Goal: Transaction & Acquisition: Purchase product/service

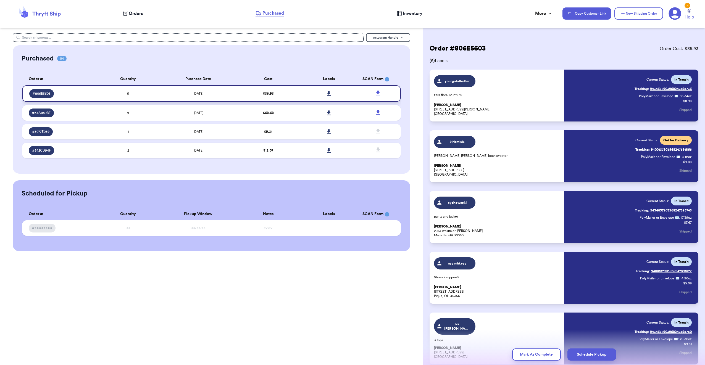
click at [210, 95] on td "[DATE]" at bounding box center [198, 93] width 80 height 17
click at [276, 13] on span "Purchased" at bounding box center [273, 13] width 22 height 7
click at [282, 13] on span "Purchased" at bounding box center [273, 13] width 22 height 7
click at [136, 11] on span "Orders" at bounding box center [136, 13] width 14 height 7
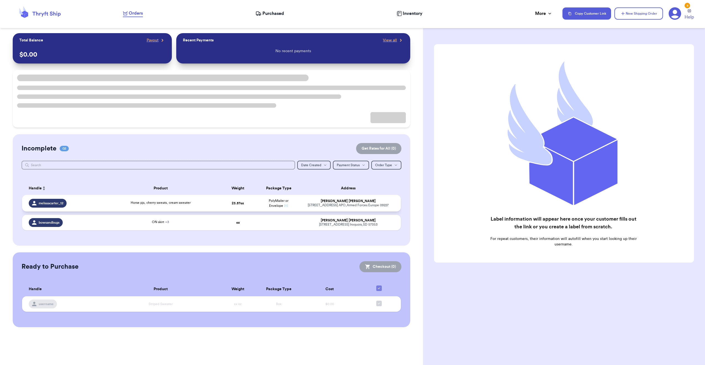
click at [208, 201] on div "Horse pjs, cherry sweats, cream sweater" at bounding box center [160, 203] width 107 height 6
select select "GIFT"
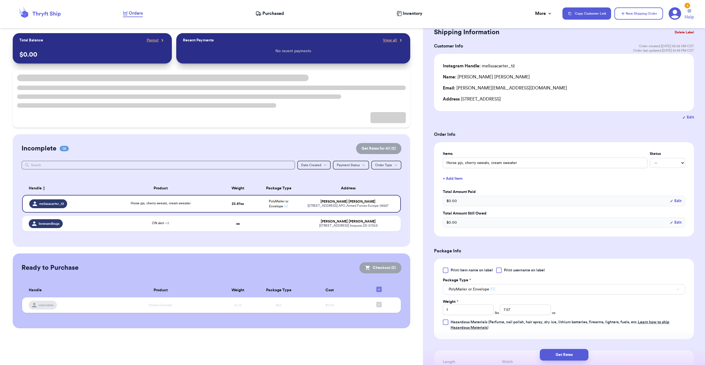
scroll to position [28, 0]
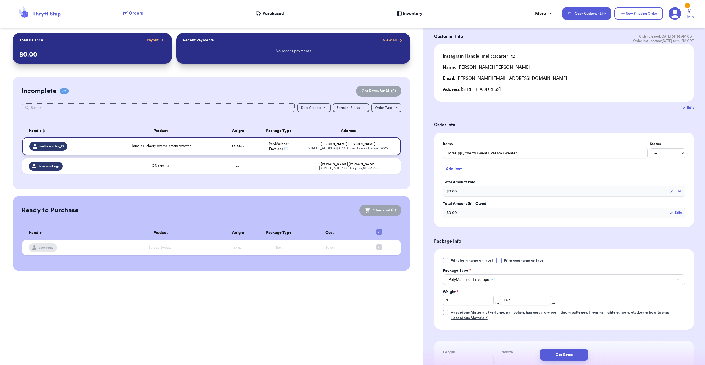
click at [200, 143] on td "Horse pjs, cherry sweats, cream sweater" at bounding box center [161, 146] width 114 height 18
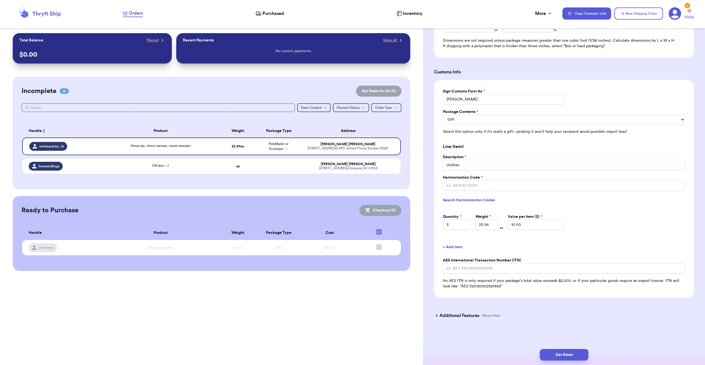
scroll to position [361, 0]
click at [491, 187] on input "Harmonization Code *" at bounding box center [564, 185] width 242 height 10
type input "6111.20"
click at [581, 229] on div "Description * clothes Harmonization Code * 6111.20 Search Harmonization Codes Q…" at bounding box center [564, 192] width 242 height 76
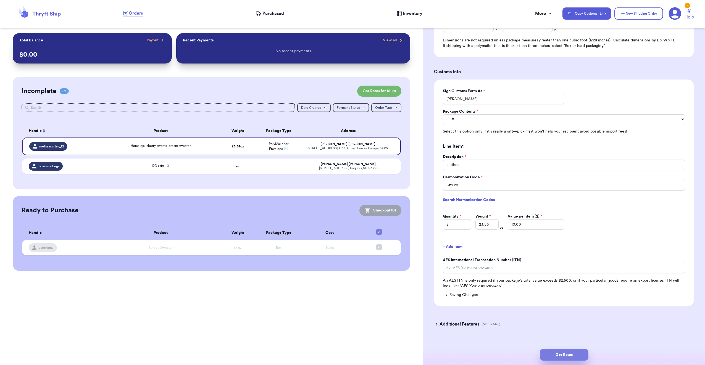
click at [557, 352] on button "Get Rates" at bounding box center [563, 355] width 49 height 12
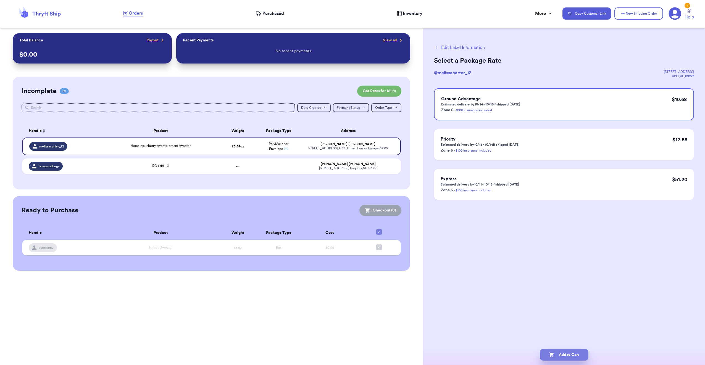
click at [581, 351] on button "Add to Cart" at bounding box center [563, 355] width 49 height 12
checkbox input "true"
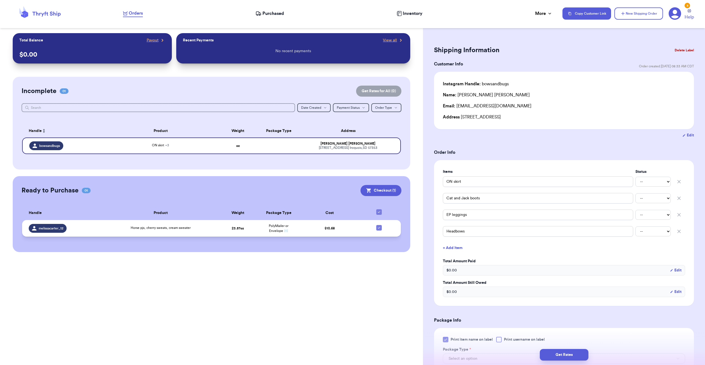
click at [198, 228] on div "Horse pjs, cherry sweats, cream sweater" at bounding box center [160, 228] width 107 height 6
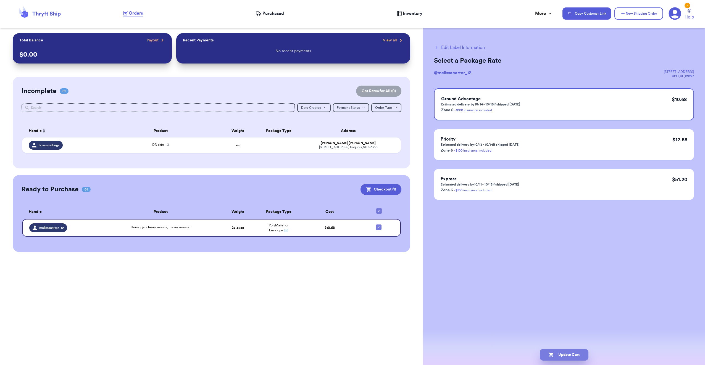
click at [582, 355] on button "Update Cart" at bounding box center [563, 355] width 49 height 12
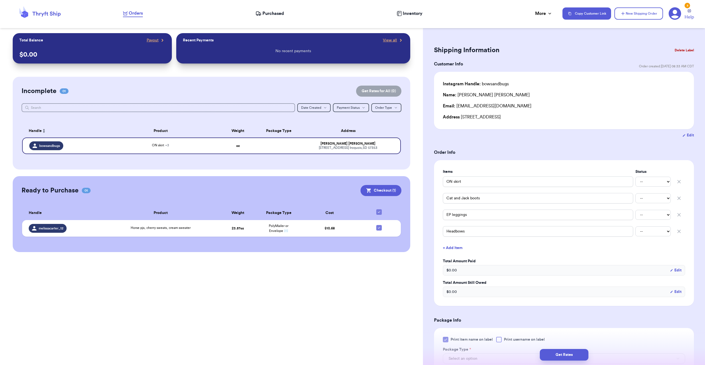
click at [383, 210] on th at bounding box center [380, 213] width 41 height 14
click at [382, 211] on th at bounding box center [380, 213] width 41 height 14
click at [381, 213] on div at bounding box center [379, 212] width 6 height 6
click at [379, 209] on input "checkbox" at bounding box center [379, 209] width 0 height 0
checkbox input "false"
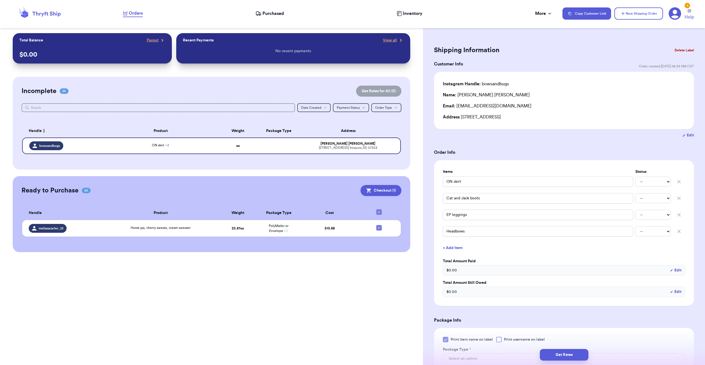
checkbox input "false"
click at [370, 224] on td at bounding box center [380, 228] width 41 height 17
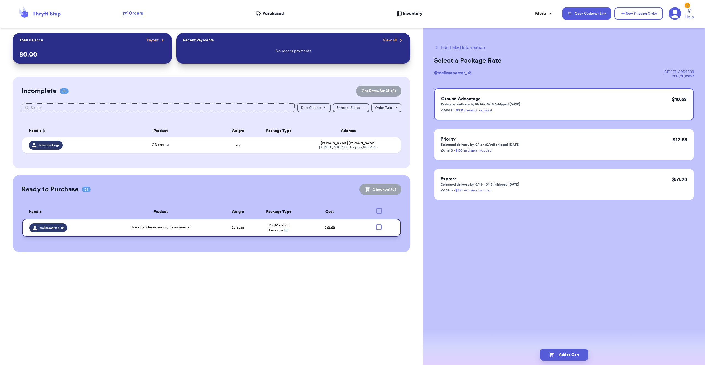
click at [380, 228] on div at bounding box center [379, 227] width 6 height 6
click at [379, 224] on input "checkbox" at bounding box center [378, 224] width 0 height 0
checkbox input "true"
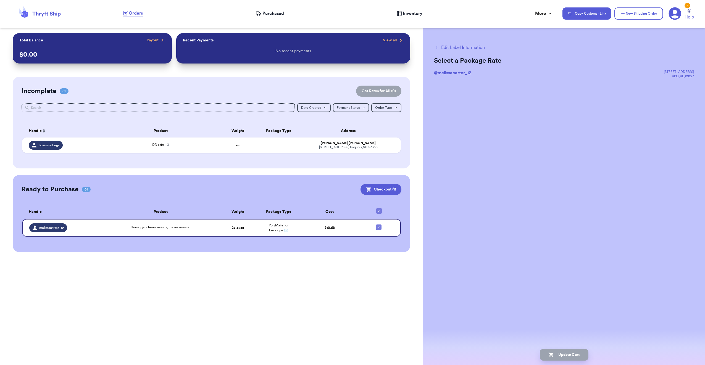
click at [464, 48] on button "Edit Label Information" at bounding box center [459, 47] width 51 height 7
checkbox input "false"
checkbox input "true"
select select "GIFT"
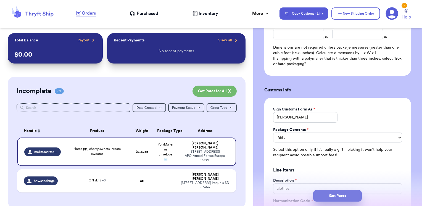
click at [336, 192] on button "Get Rates" at bounding box center [337, 196] width 49 height 12
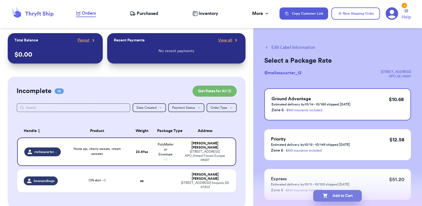
click at [350, 193] on button "Add to Cart" at bounding box center [337, 196] width 49 height 12
checkbox input "true"
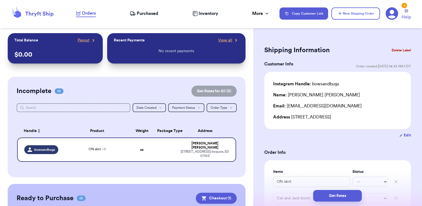
scroll to position [62, 0]
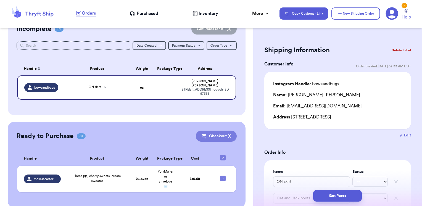
click at [219, 131] on button "Checkout ( 1 )" at bounding box center [216, 136] width 41 height 11
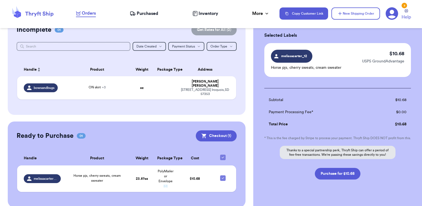
scroll to position [42, 0]
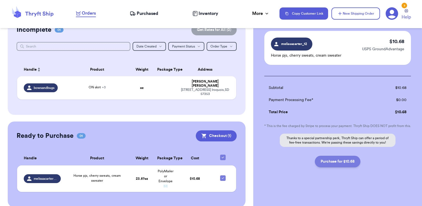
click at [340, 165] on button "Purchase for $10.68" at bounding box center [338, 162] width 46 height 12
checkbox input "false"
checkbox input "true"
